Goal: Information Seeking & Learning: Learn about a topic

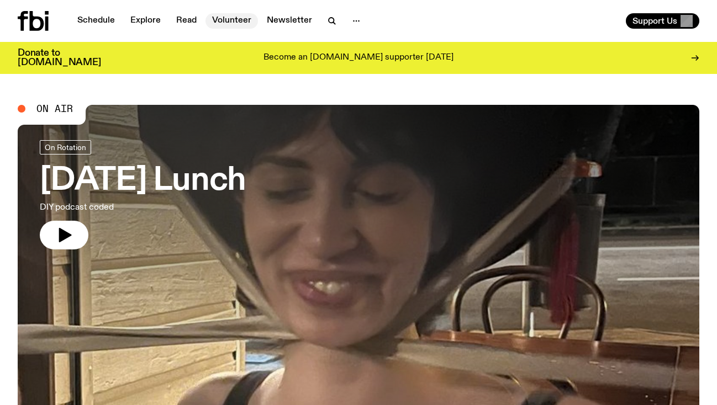
click at [226, 22] on link "Volunteer" at bounding box center [231, 20] width 52 height 15
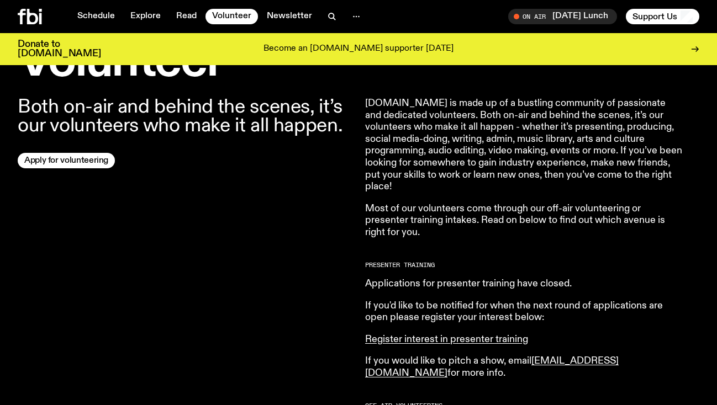
scroll to position [359, 0]
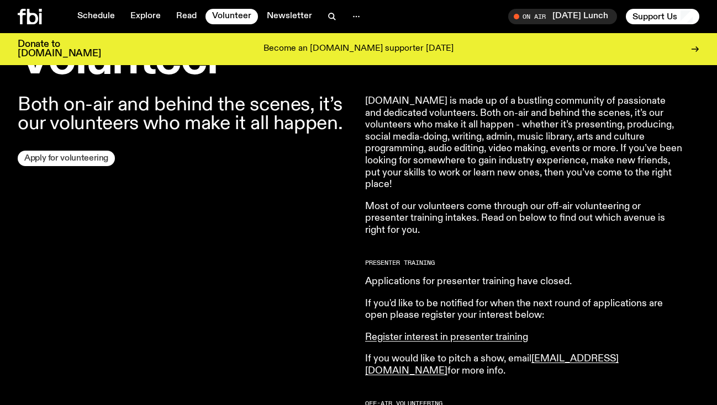
click at [90, 158] on link "Apply for volunteering" at bounding box center [66, 158] width 97 height 15
click at [274, 14] on link "Newsletter" at bounding box center [289, 16] width 59 height 15
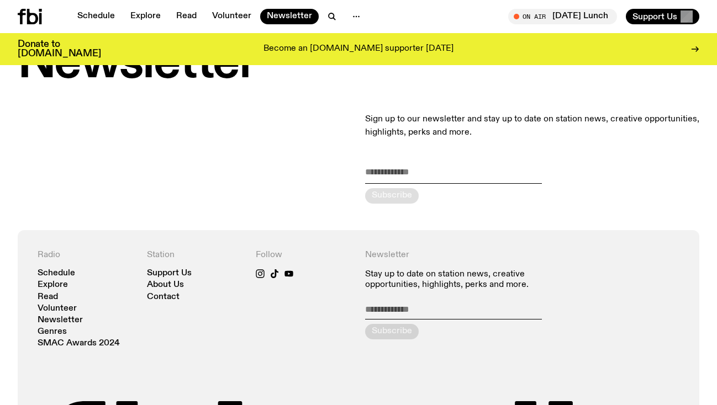
click at [431, 189] on form "Subscribe" at bounding box center [453, 185] width 177 height 38
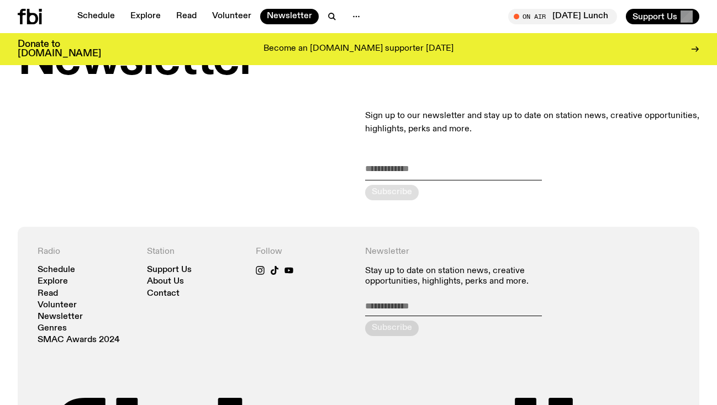
scroll to position [59, 0]
click at [423, 174] on input "email" at bounding box center [453, 171] width 177 height 18
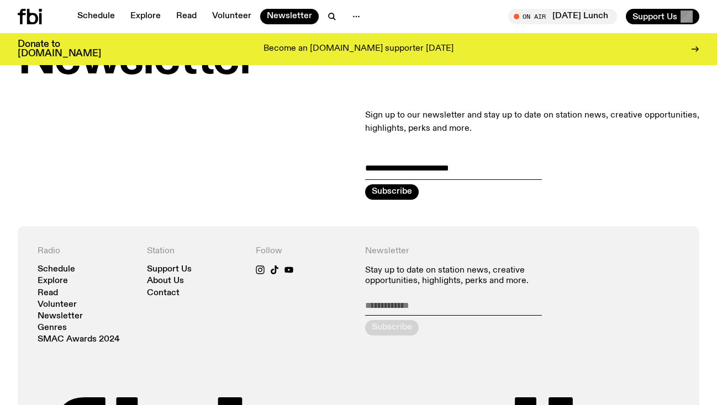
type input "**********"
click at [392, 192] on button "Subscribe" at bounding box center [392, 191] width 54 height 15
click at [55, 268] on link "Schedule" at bounding box center [57, 270] width 38 height 8
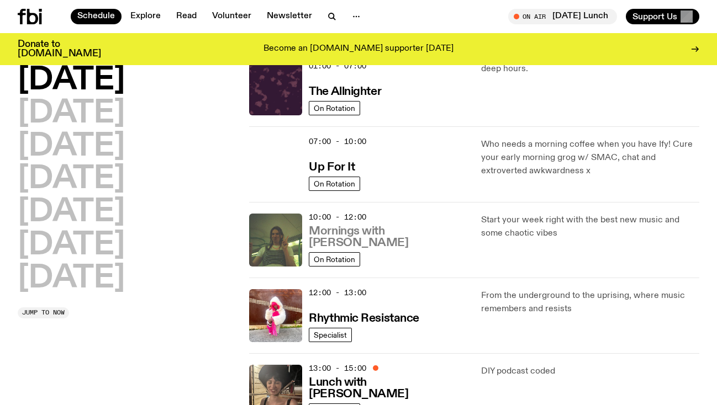
scroll to position [50, 0]
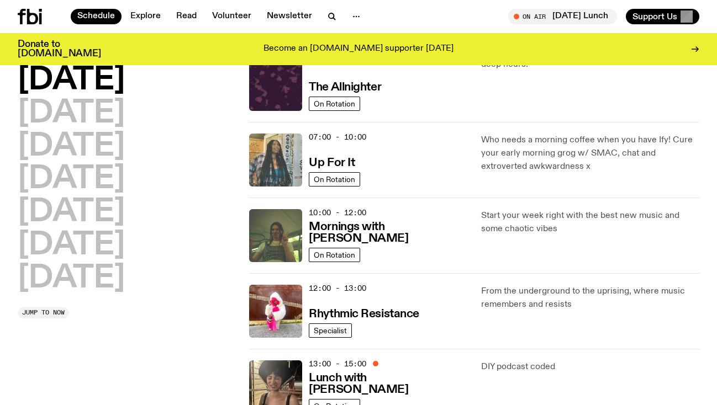
click at [281, 166] on img at bounding box center [275, 160] width 53 height 53
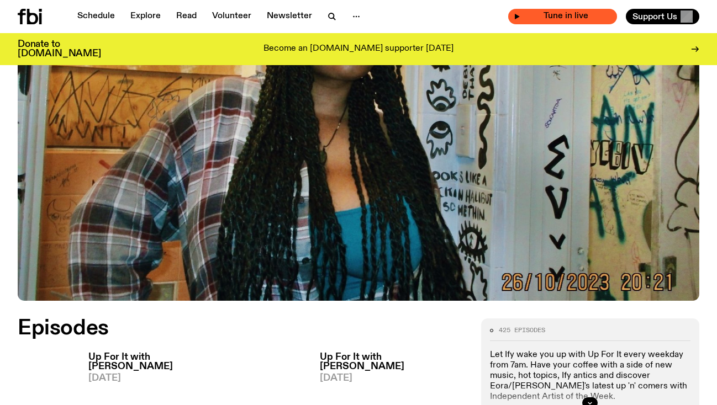
scroll to position [311, 0]
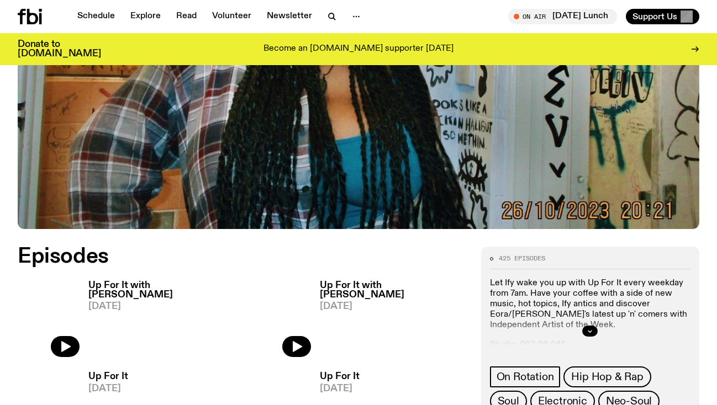
click at [363, 324] on link "Up For It with [PERSON_NAME] [DATE]" at bounding box center [389, 319] width 156 height 77
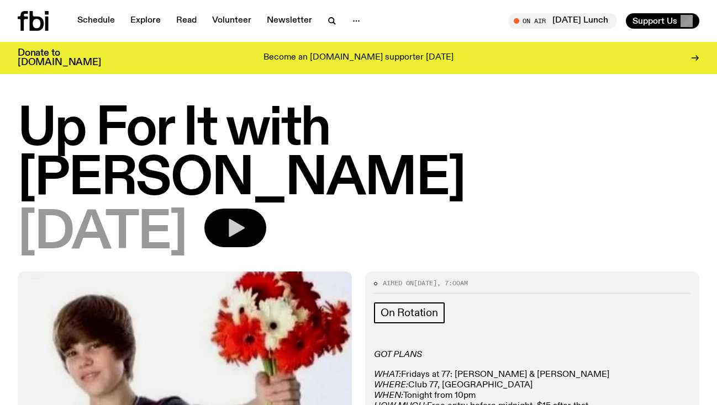
click at [255, 209] on button "button" at bounding box center [235, 228] width 62 height 39
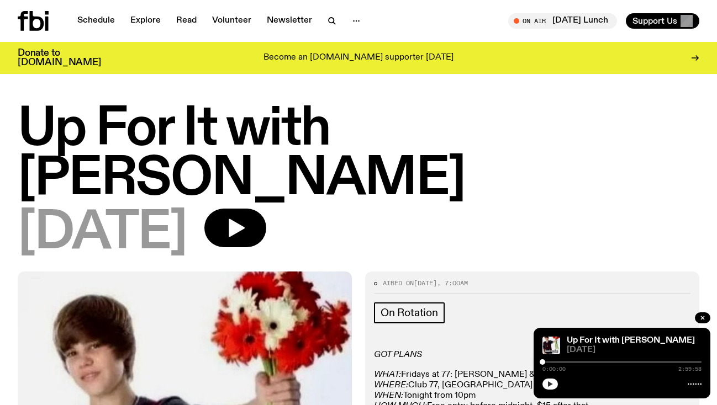
click at [553, 386] on button "button" at bounding box center [549, 384] width 15 height 11
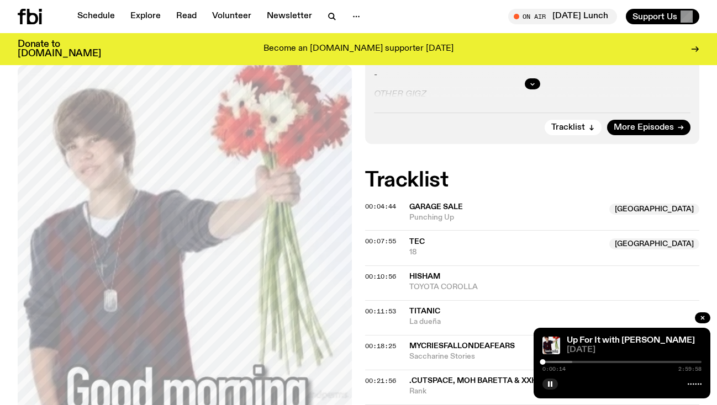
scroll to position [383, 0]
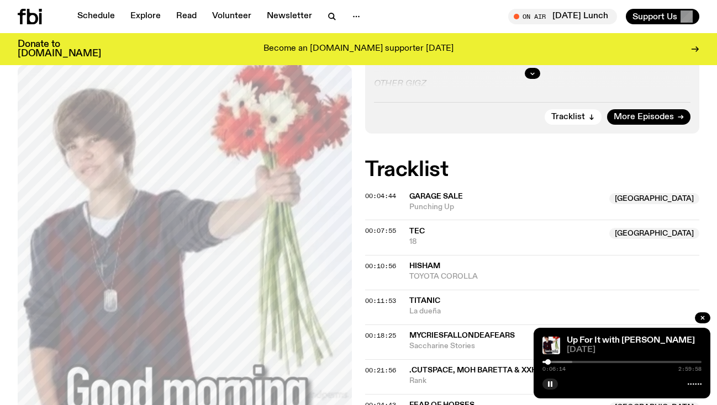
drag, startPoint x: 543, startPoint y: 362, endPoint x: 549, endPoint y: 362, distance: 6.1
click at [549, 362] on div at bounding box center [548, 363] width 6 height 6
drag, startPoint x: 549, startPoint y: 362, endPoint x: 514, endPoint y: 362, distance: 34.8
drag, startPoint x: 591, startPoint y: 14, endPoint x: 545, endPoint y: 84, distance: 84.2
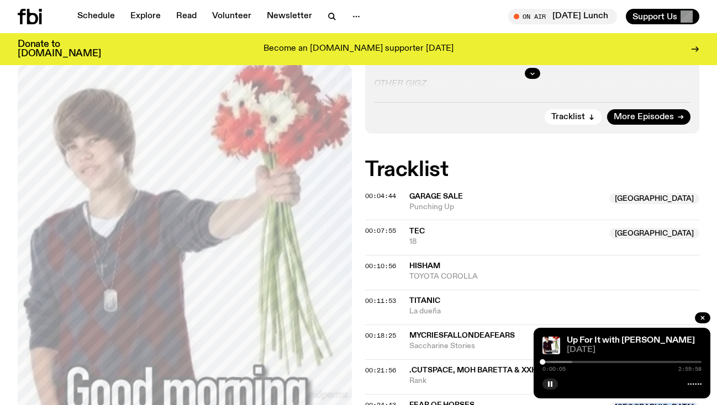
click at [564, 361] on div at bounding box center [492, 362] width 159 height 2
drag, startPoint x: 567, startPoint y: 361, endPoint x: 529, endPoint y: 361, distance: 37.6
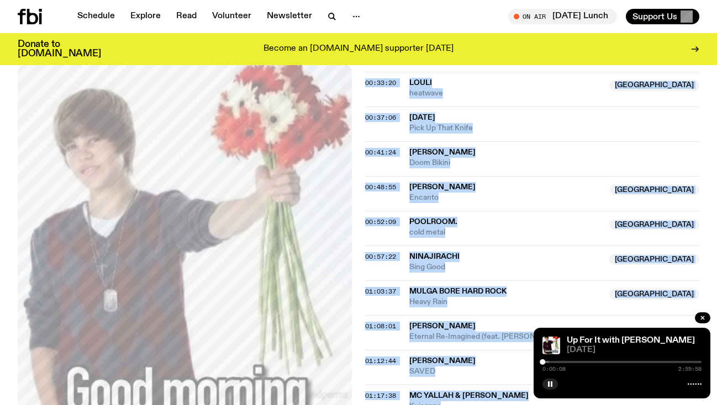
scroll to position [820, 0]
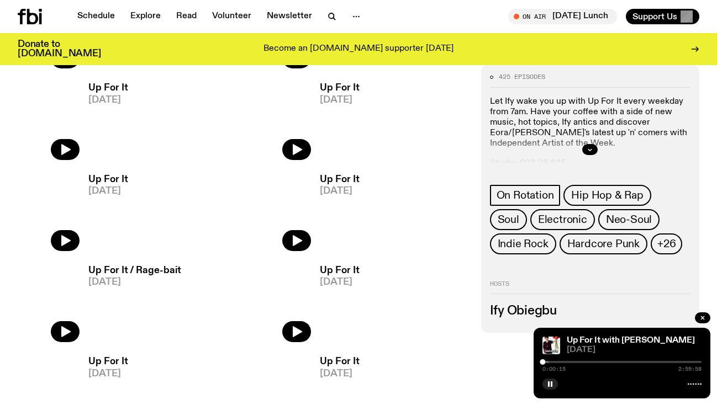
scroll to position [622, 0]
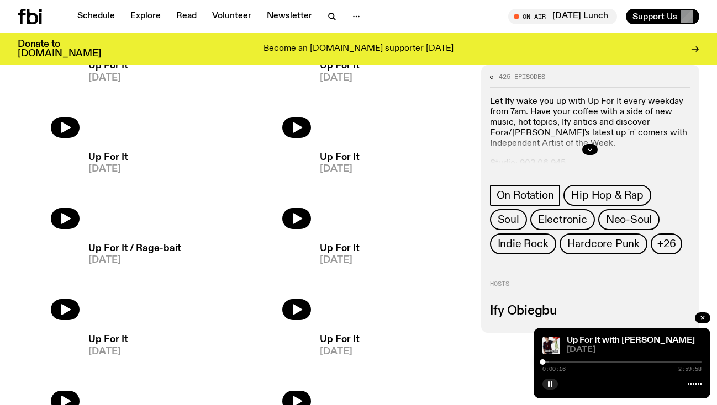
click at [167, 266] on link "Up For It / Rage-bait [DATE]" at bounding box center [131, 282] width 102 height 77
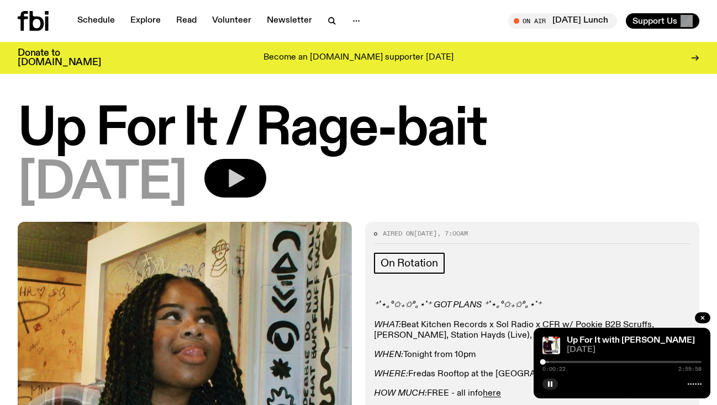
click at [246, 182] on icon "button" at bounding box center [235, 178] width 22 height 22
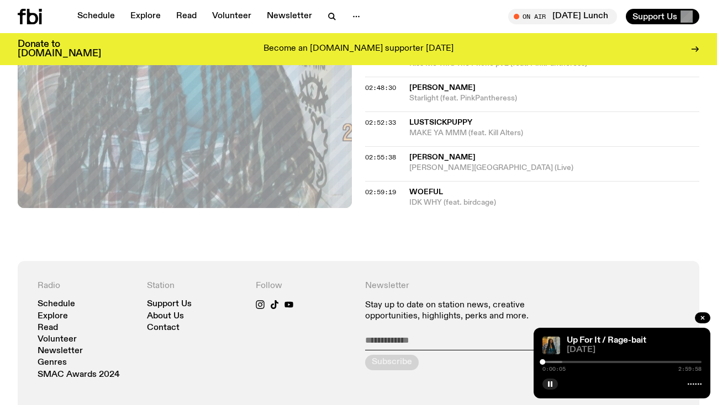
scroll to position [1513, 0]
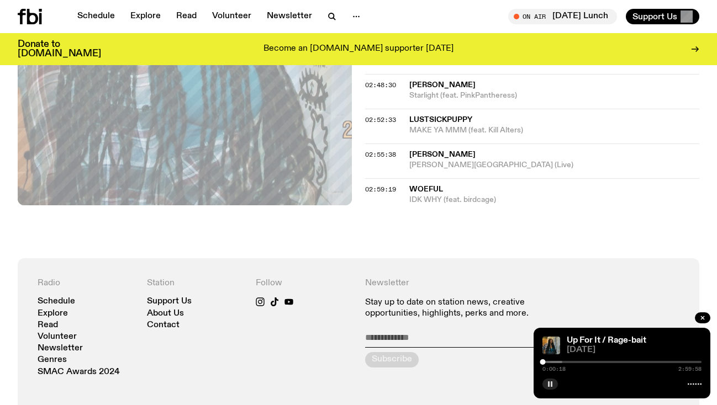
click at [552, 387] on icon "button" at bounding box center [550, 384] width 7 height 7
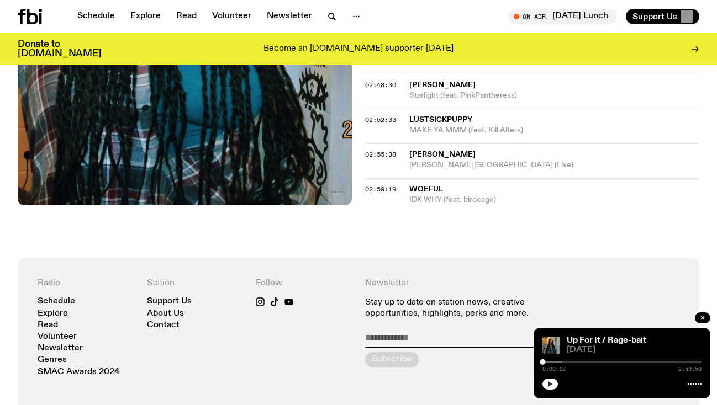
click at [568, 25] on div "Schedule Explore Read Volunteer Newsletter On Air [DATE] Lunch Tune in live On …" at bounding box center [358, 16] width 717 height 33
click at [560, 16] on span "Tune in live" at bounding box center [565, 16] width 91 height 8
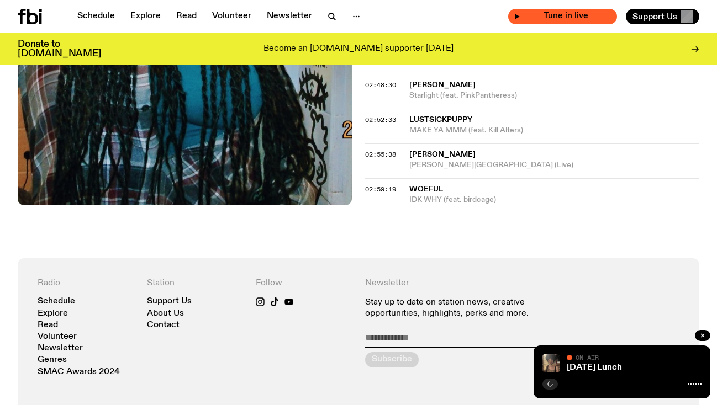
click at [555, 16] on span "Tune in live" at bounding box center [565, 16] width 91 height 8
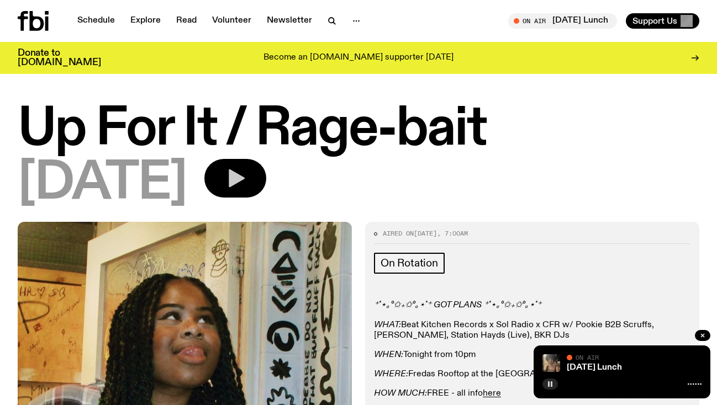
scroll to position [0, 0]
click at [682, 358] on div "On Air" at bounding box center [634, 359] width 135 height 8
click at [535, 18] on span "Tune in live" at bounding box center [565, 21] width 91 height 8
click at [107, 23] on link "Schedule" at bounding box center [96, 20] width 51 height 15
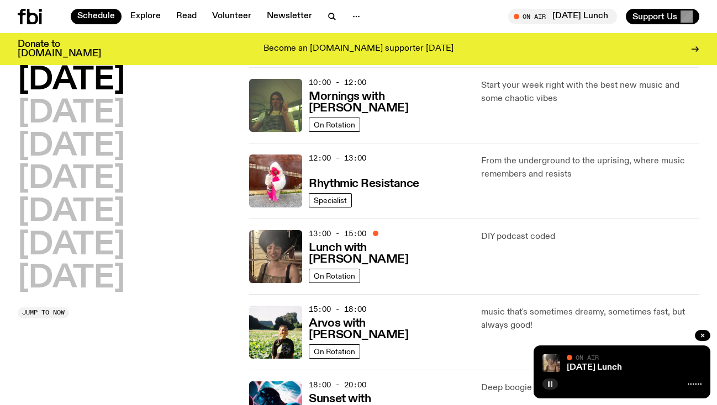
scroll to position [192, 0]
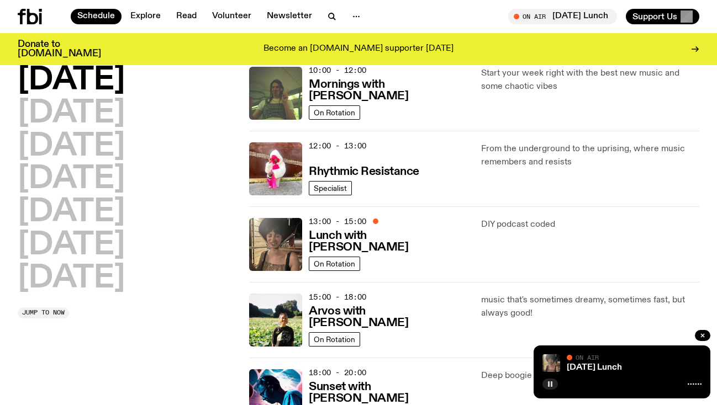
click at [424, 228] on div "13:00 - 15:00 Lunch with [PERSON_NAME]" at bounding box center [388, 244] width 158 height 53
click at [376, 249] on h3 "Lunch with [PERSON_NAME]" at bounding box center [388, 241] width 158 height 23
